Goal: Task Accomplishment & Management: Manage account settings

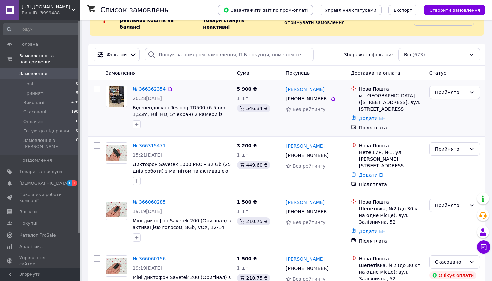
scroll to position [35, 0]
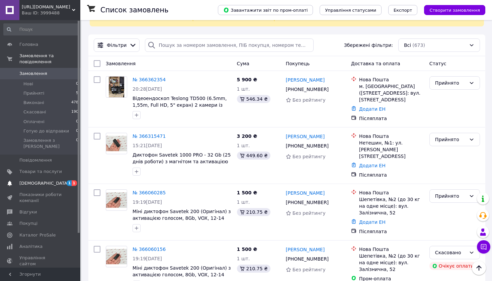
click at [35, 180] on span "[DEMOGRAPHIC_DATA]" at bounding box center [44, 183] width 50 height 6
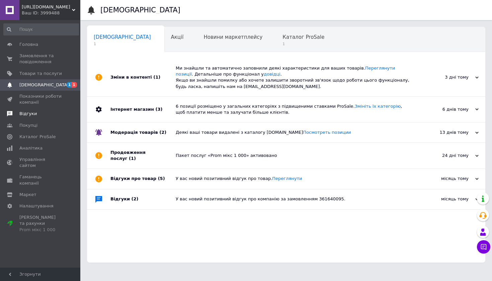
click at [26, 115] on span "Відгуки" at bounding box center [27, 114] width 17 height 6
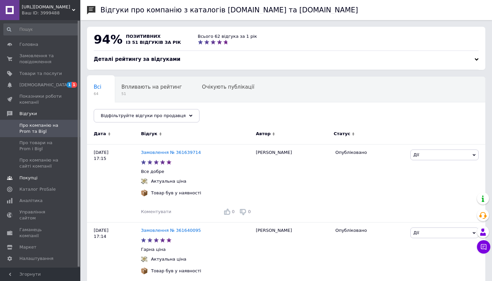
click at [33, 177] on span "Покупці" at bounding box center [28, 178] width 18 height 6
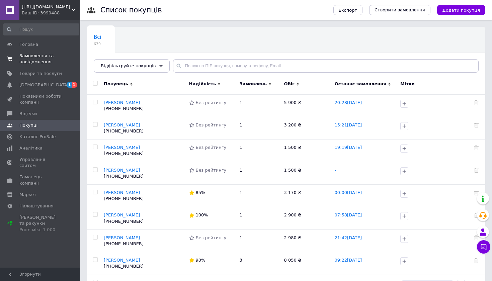
click at [48, 53] on span "Замовлення та повідомлення" at bounding box center [40, 59] width 43 height 12
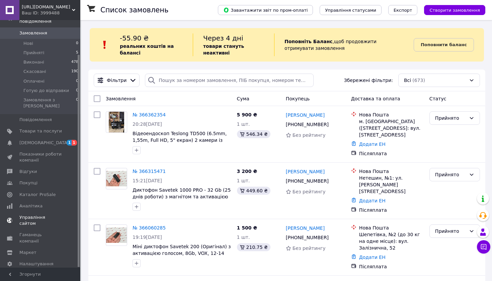
scroll to position [40, 0]
click at [28, 232] on span "Гаманець компанії" at bounding box center [40, 238] width 43 height 12
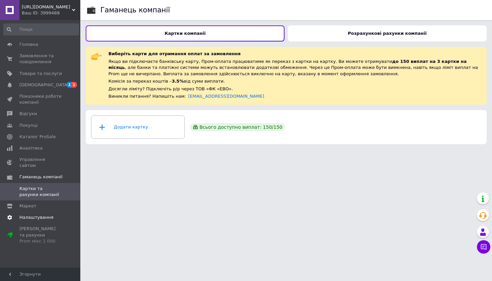
click at [32, 212] on link "Налаштування" at bounding box center [41, 217] width 82 height 11
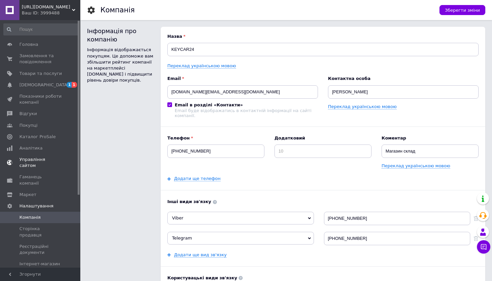
click at [29, 160] on span "Управління сайтом" at bounding box center [40, 163] width 43 height 12
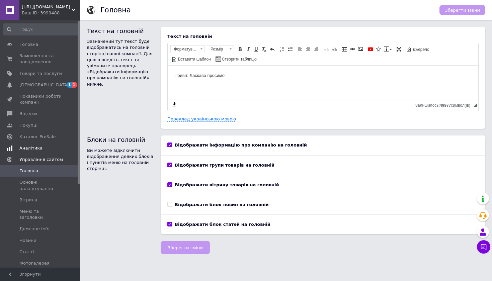
click at [28, 144] on link "Аналітика" at bounding box center [41, 148] width 82 height 11
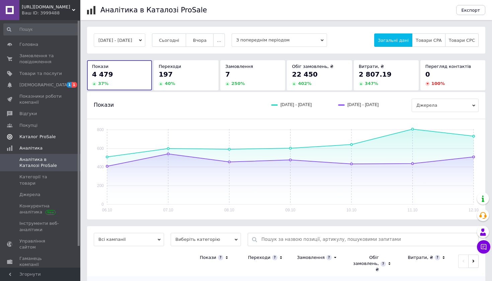
click at [30, 132] on link "Каталог ProSale" at bounding box center [41, 136] width 82 height 11
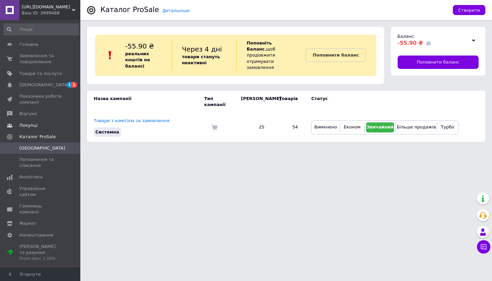
click at [29, 125] on span "Покупці" at bounding box center [28, 125] width 18 height 6
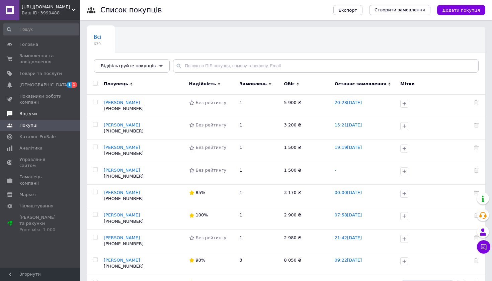
click at [29, 110] on link "Відгуки" at bounding box center [41, 113] width 82 height 11
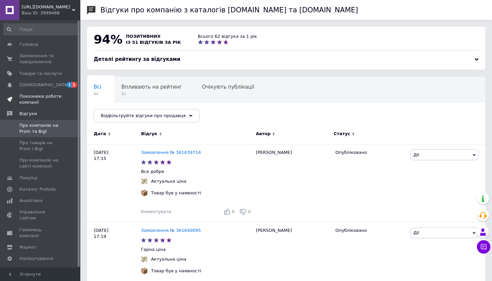
click at [29, 99] on span "Показники роботи компанії" at bounding box center [40, 99] width 43 height 12
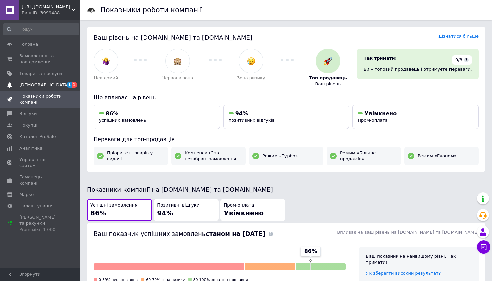
click at [38, 82] on span "[DEMOGRAPHIC_DATA]" at bounding box center [44, 85] width 50 height 6
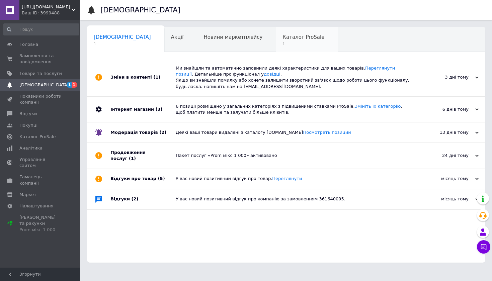
click at [282, 36] on span "Каталог ProSale" at bounding box center [303, 37] width 42 height 6
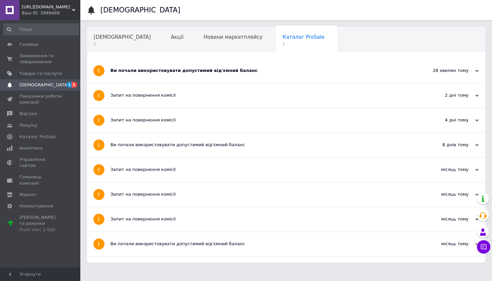
click at [151, 70] on div "Ви почали використовувати допустимий від'ємний баланс" at bounding box center [260, 71] width 301 height 6
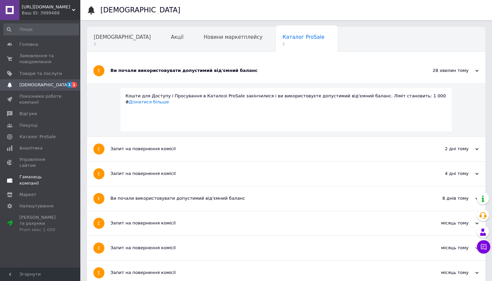
click at [29, 174] on span "Гаманець компанії" at bounding box center [40, 180] width 43 height 12
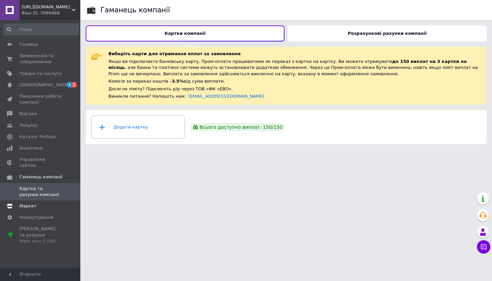
click at [23, 203] on span "Маркет" at bounding box center [27, 206] width 17 height 6
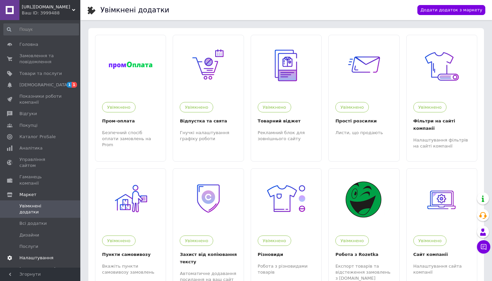
click at [24, 255] on span "Налаштування" at bounding box center [36, 258] width 34 height 6
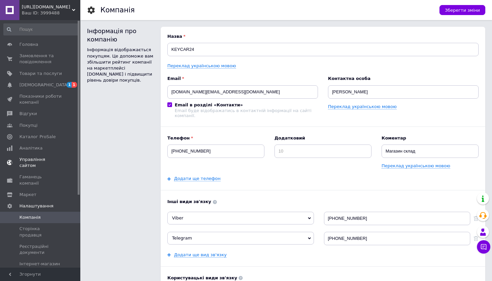
click at [28, 159] on span "Управління сайтом" at bounding box center [40, 163] width 43 height 12
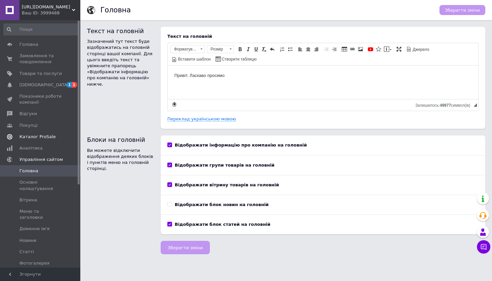
click at [28, 135] on span "Каталог ProSale" at bounding box center [37, 137] width 36 height 6
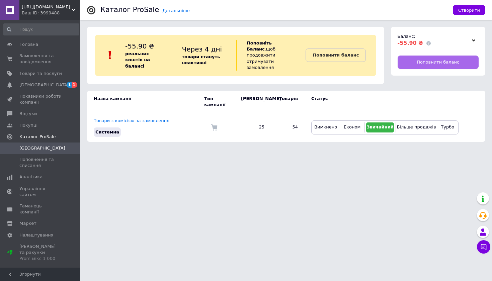
click at [417, 60] on link "Поповнити баланс" at bounding box center [438, 62] width 81 height 13
click at [32, 86] on span "[DEMOGRAPHIC_DATA]" at bounding box center [44, 85] width 50 height 6
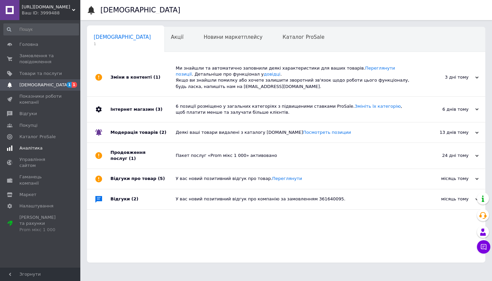
click at [23, 146] on span "Аналітика" at bounding box center [30, 148] width 23 height 6
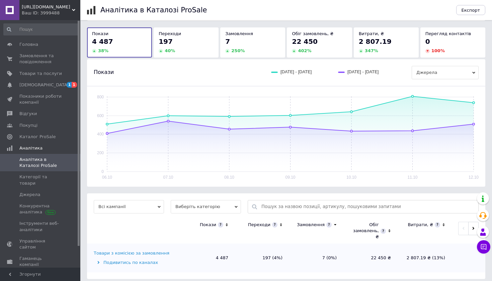
scroll to position [32, 0]
click at [31, 84] on span "[DEMOGRAPHIC_DATA]" at bounding box center [44, 85] width 50 height 6
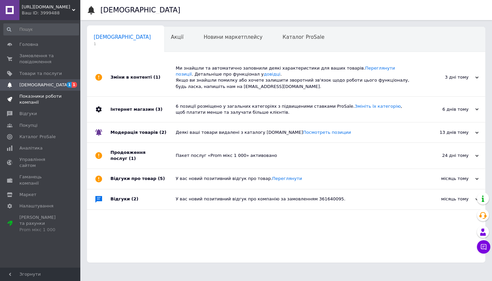
click at [30, 100] on span "Показники роботи компанії" at bounding box center [40, 99] width 43 height 12
